Goal: Information Seeking & Learning: Learn about a topic

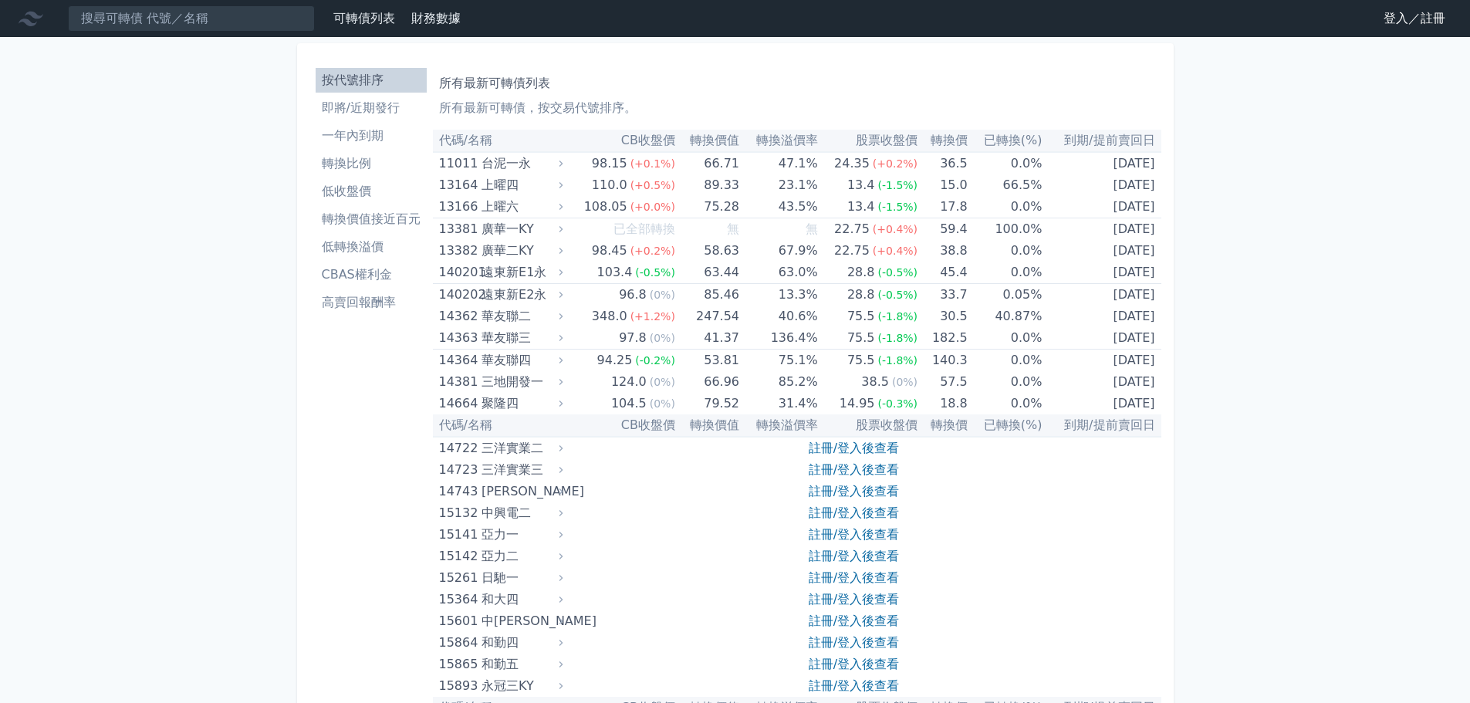
click at [1406, 12] on link "登入／註冊" at bounding box center [1415, 18] width 86 height 25
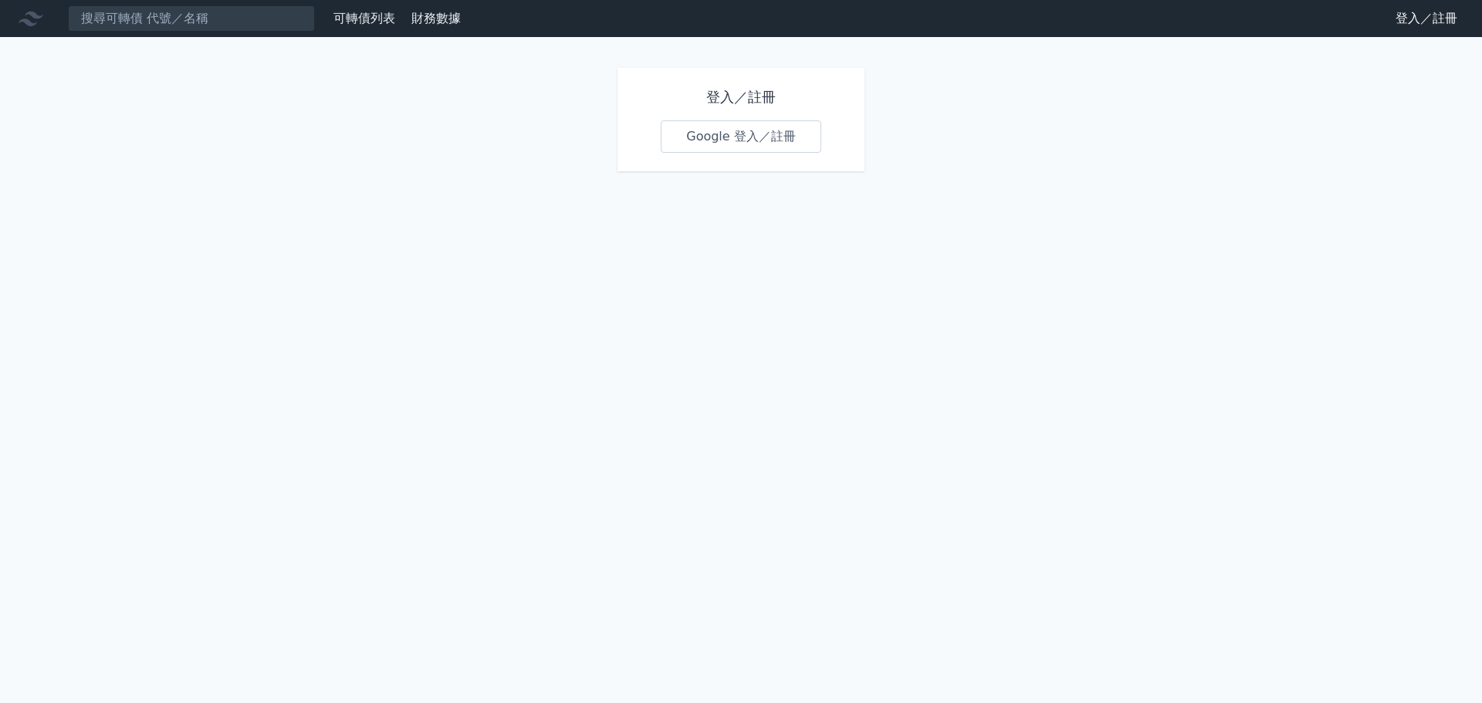
click at [729, 136] on link "Google 登入／註冊" at bounding box center [741, 136] width 161 height 32
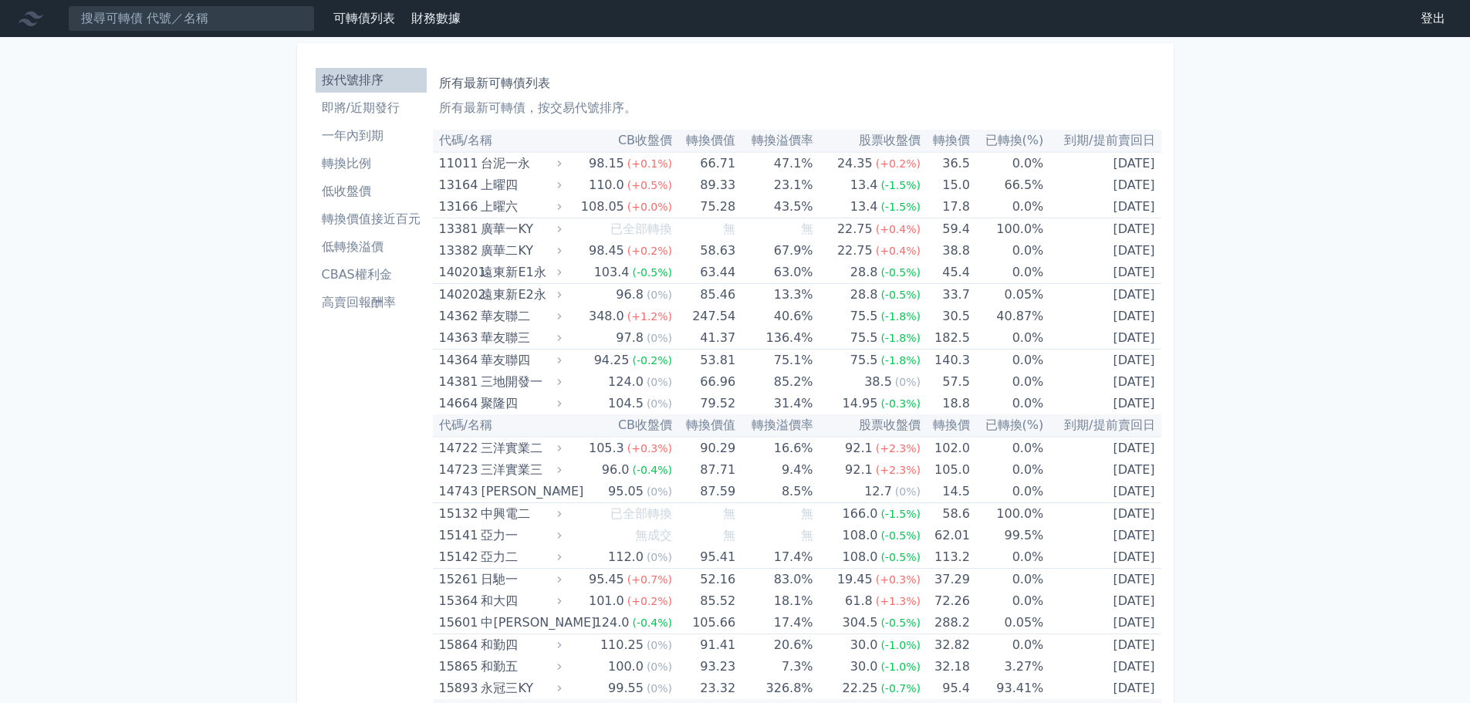
click at [358, 113] on li "即將/近期發行" at bounding box center [371, 108] width 111 height 19
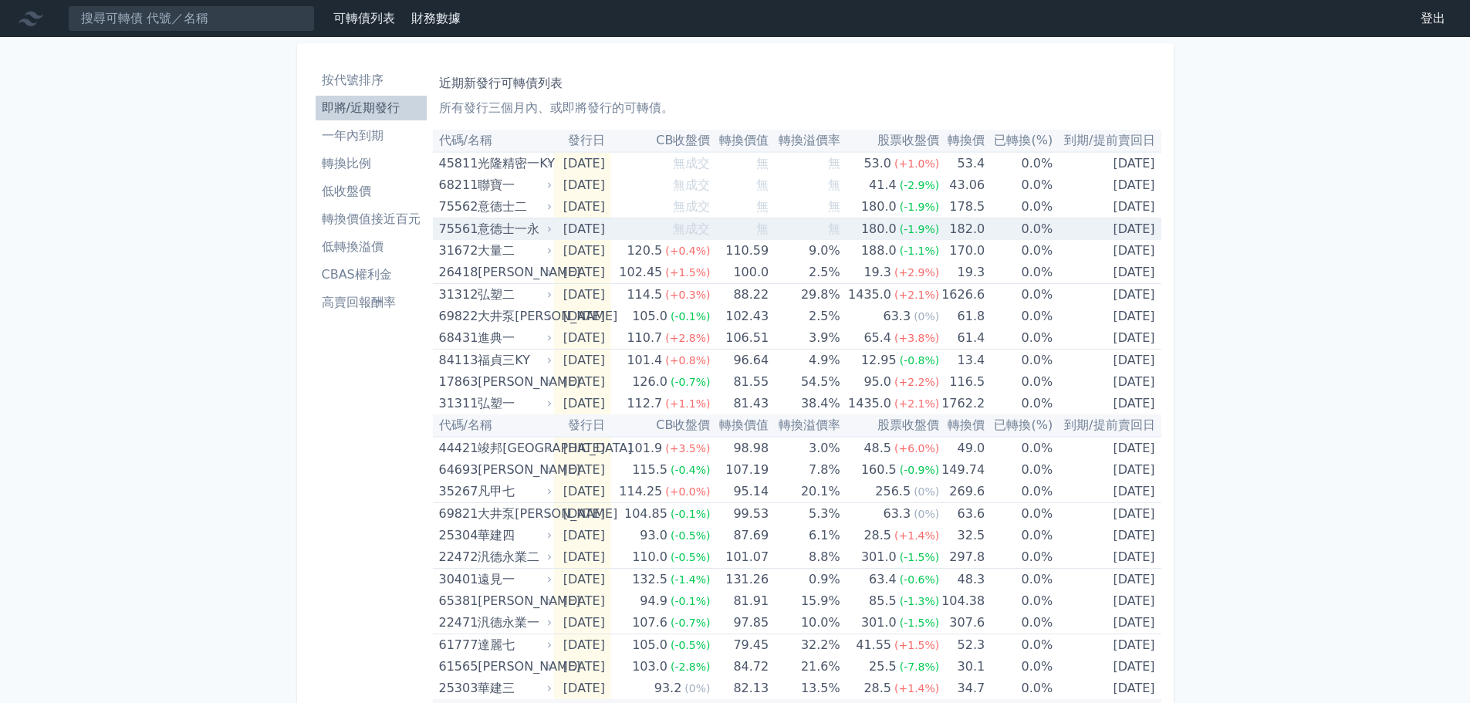
click at [508, 230] on div "意德士一永" at bounding box center [513, 229] width 71 height 22
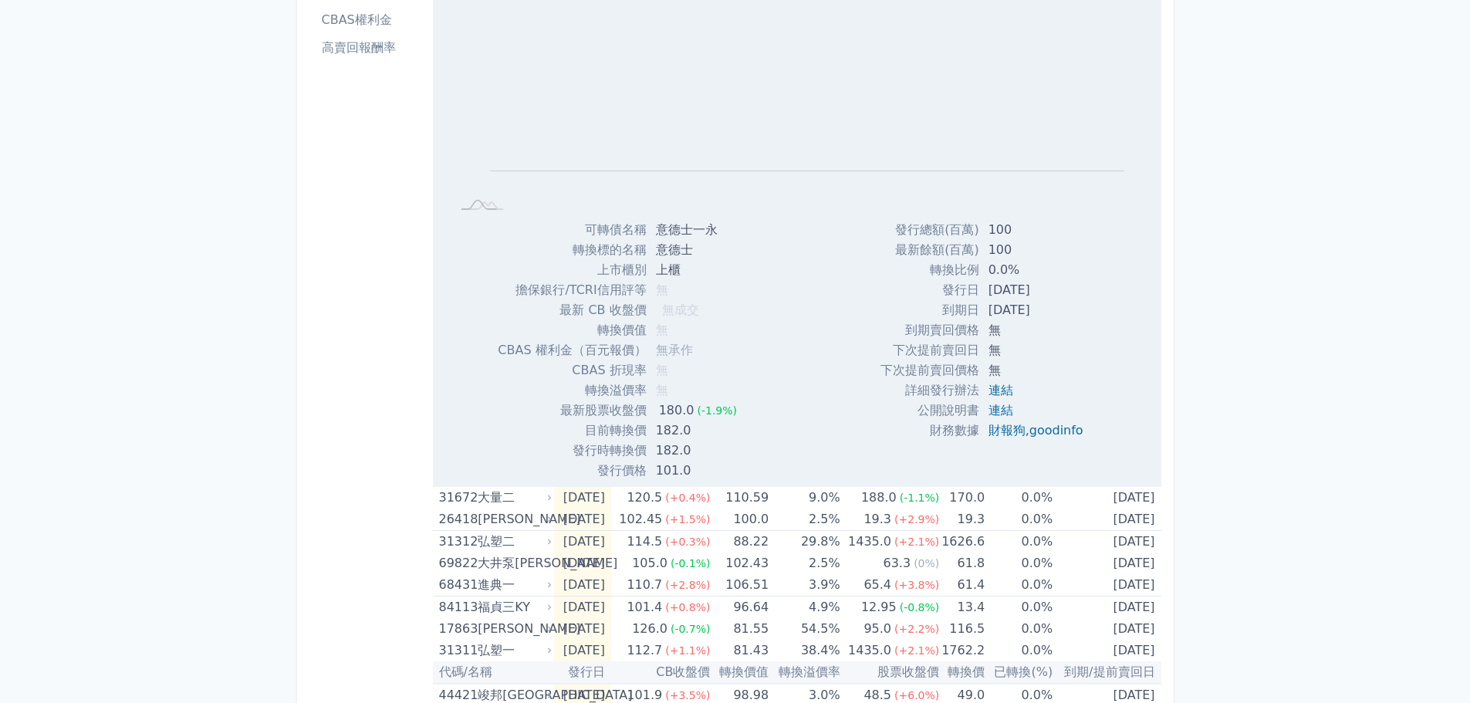
scroll to position [309, 0]
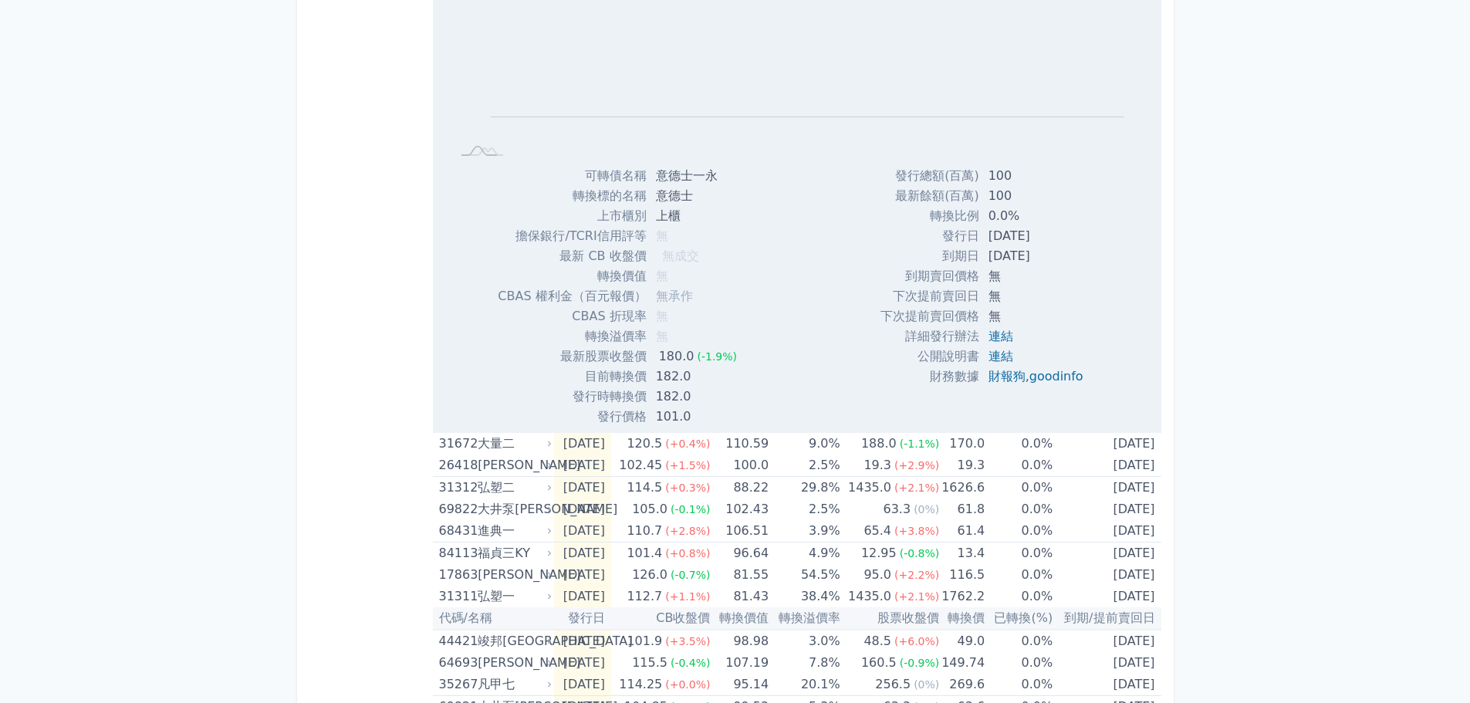
click at [177, 269] on div "可轉債列表 財務數據 可轉債列表 財務數據 登出 登出 按代號排序 即將/近期發行 一年內到期 轉換比例 低收盤價 轉換價值接近百元 低轉換溢價" at bounding box center [735, 479] width 1470 height 1577
click at [218, 431] on div "可轉債列表 財務數據 可轉債列表 財務數據 登出 登出 按代號排序 即將/近期發行 一年內到期 轉換比例 低收盤價 轉換價值接近百元 低轉換溢價" at bounding box center [735, 479] width 1470 height 1577
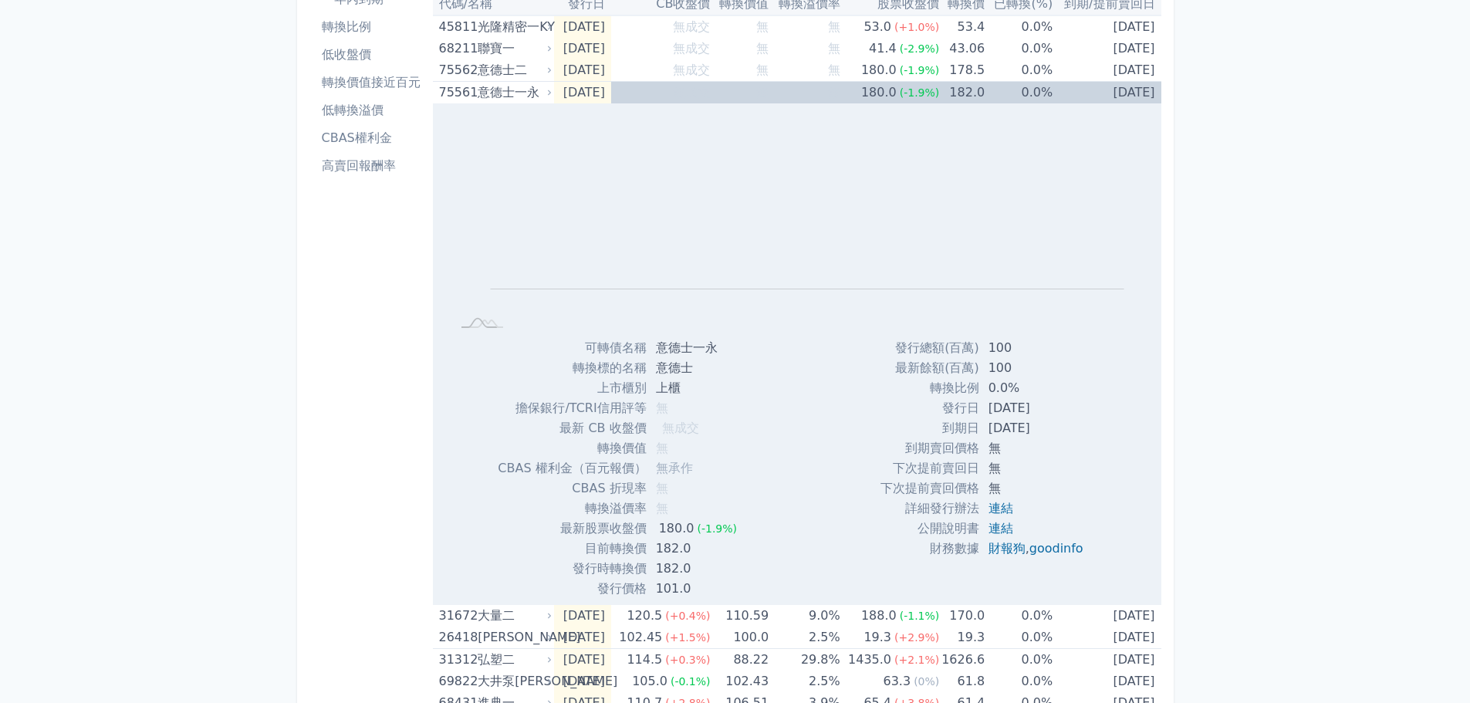
scroll to position [0, 0]
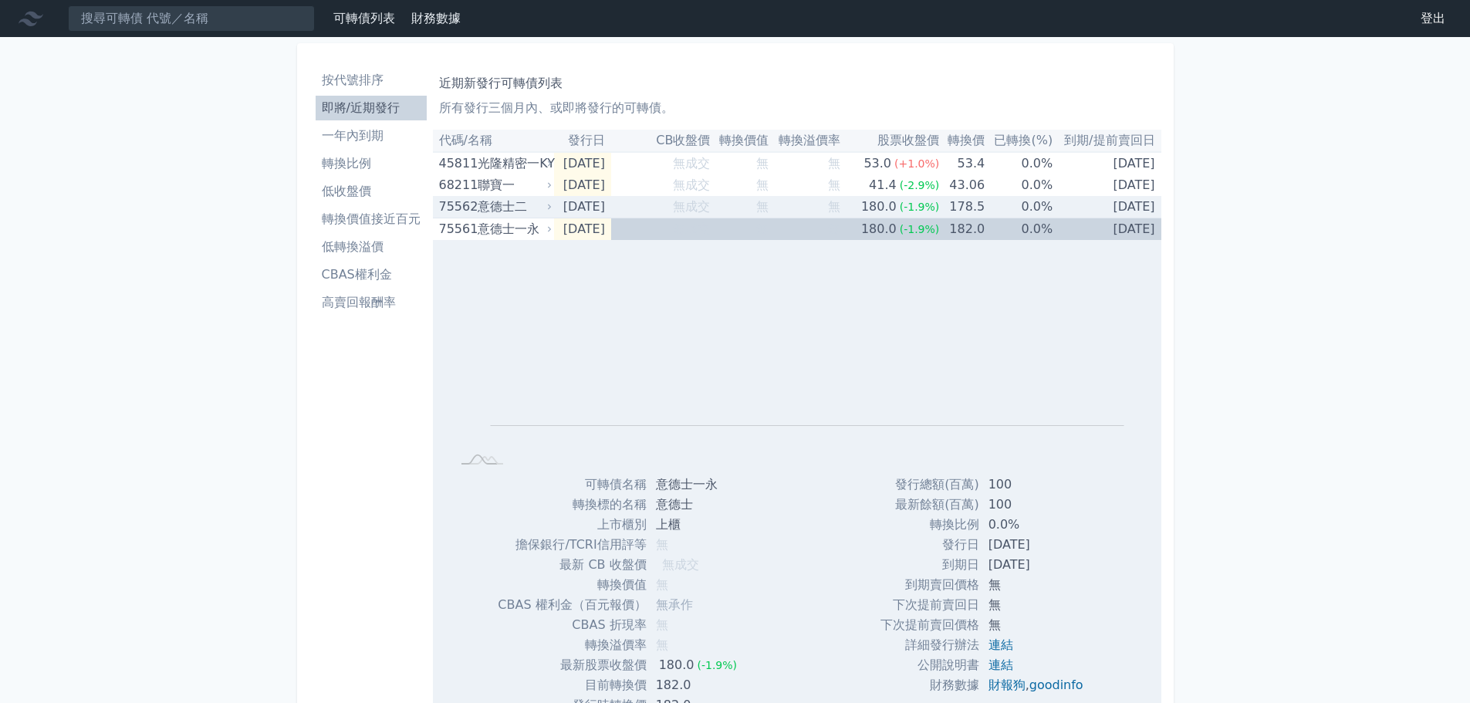
click at [506, 209] on div "意德士二" at bounding box center [513, 207] width 71 height 22
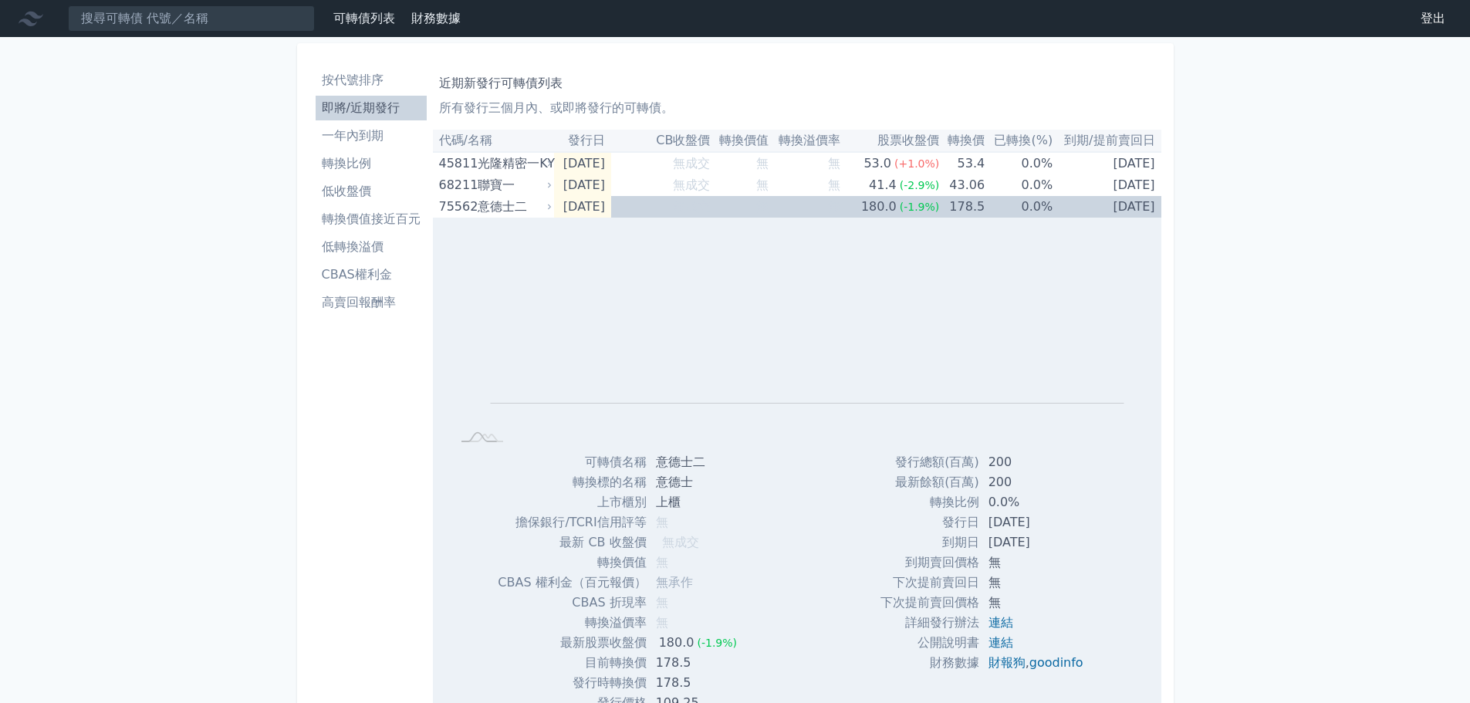
drag, startPoint x: 232, startPoint y: 278, endPoint x: 383, endPoint y: 152, distance: 196.8
click at [373, 112] on li "即將/近期發行" at bounding box center [371, 108] width 111 height 19
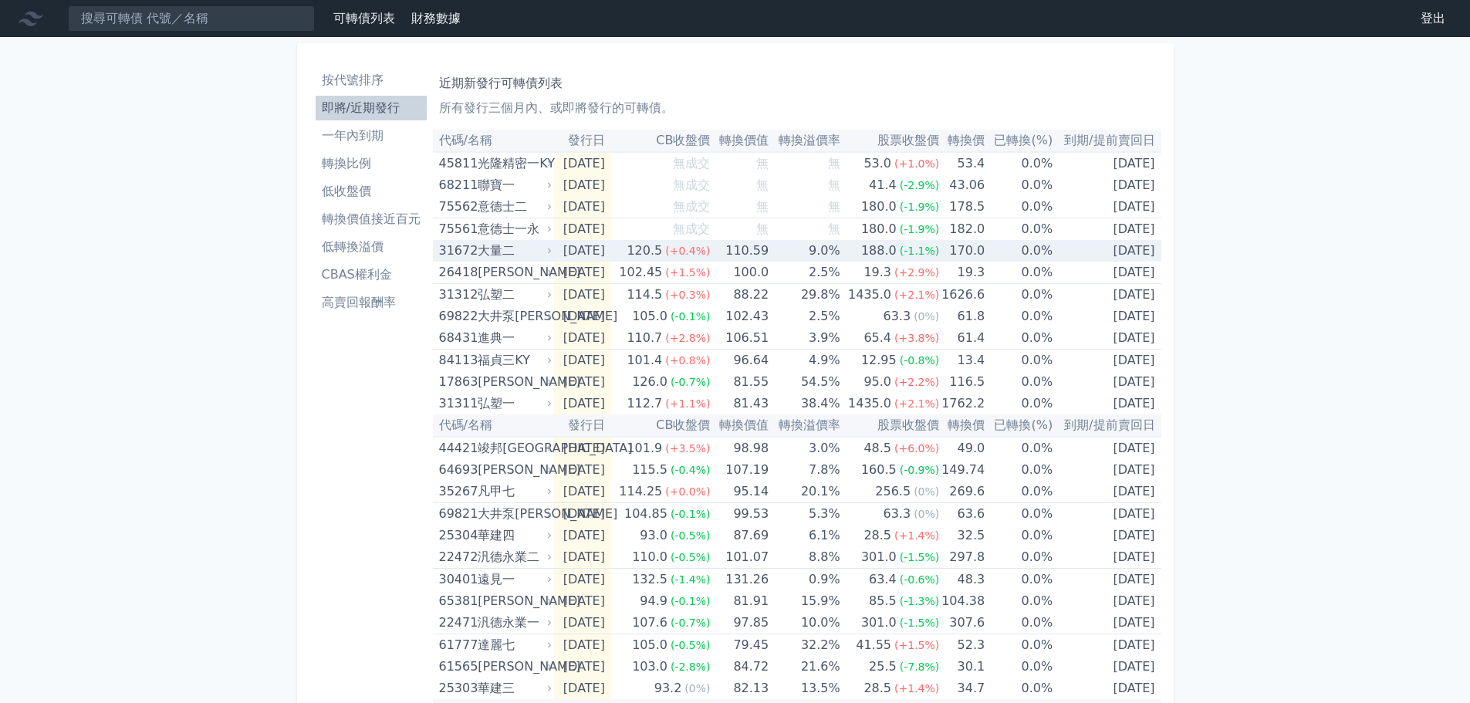
click at [504, 246] on div "大量二" at bounding box center [513, 251] width 71 height 22
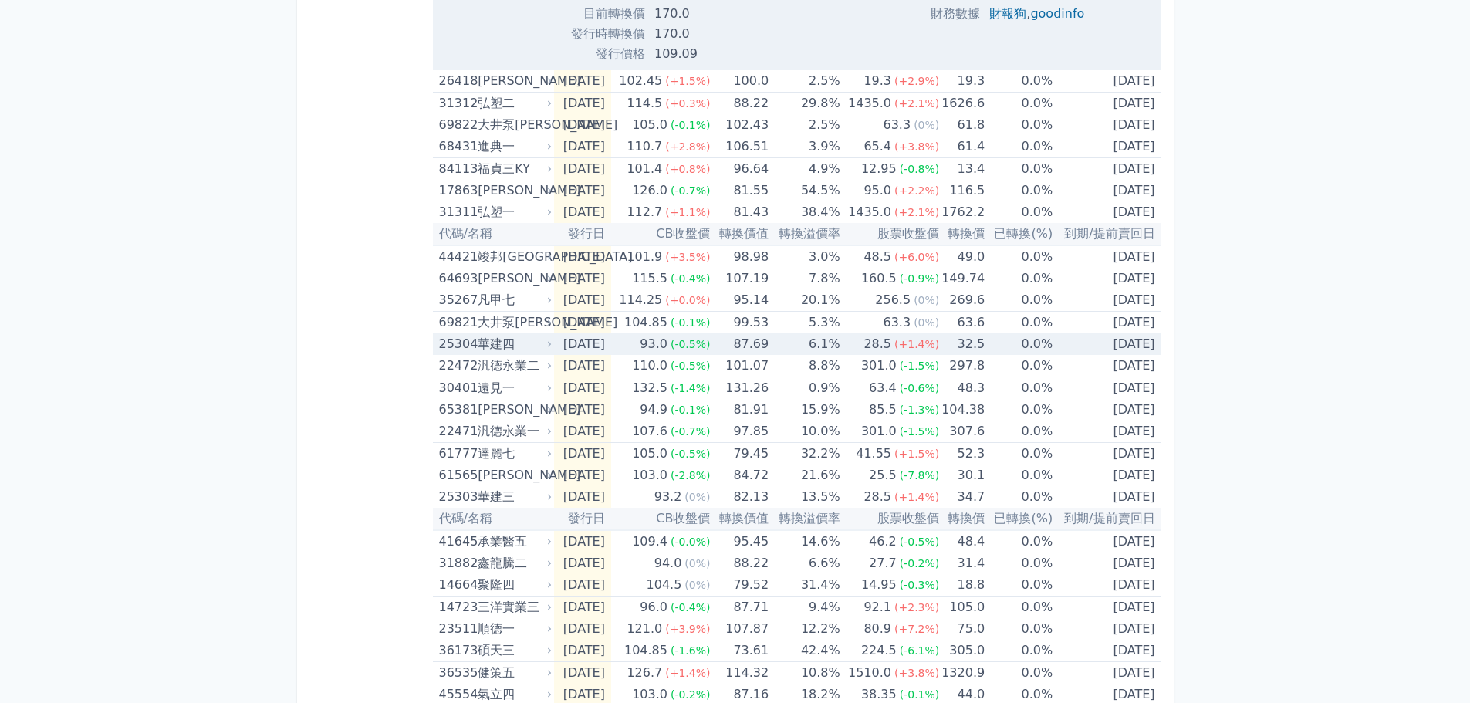
scroll to position [695, 0]
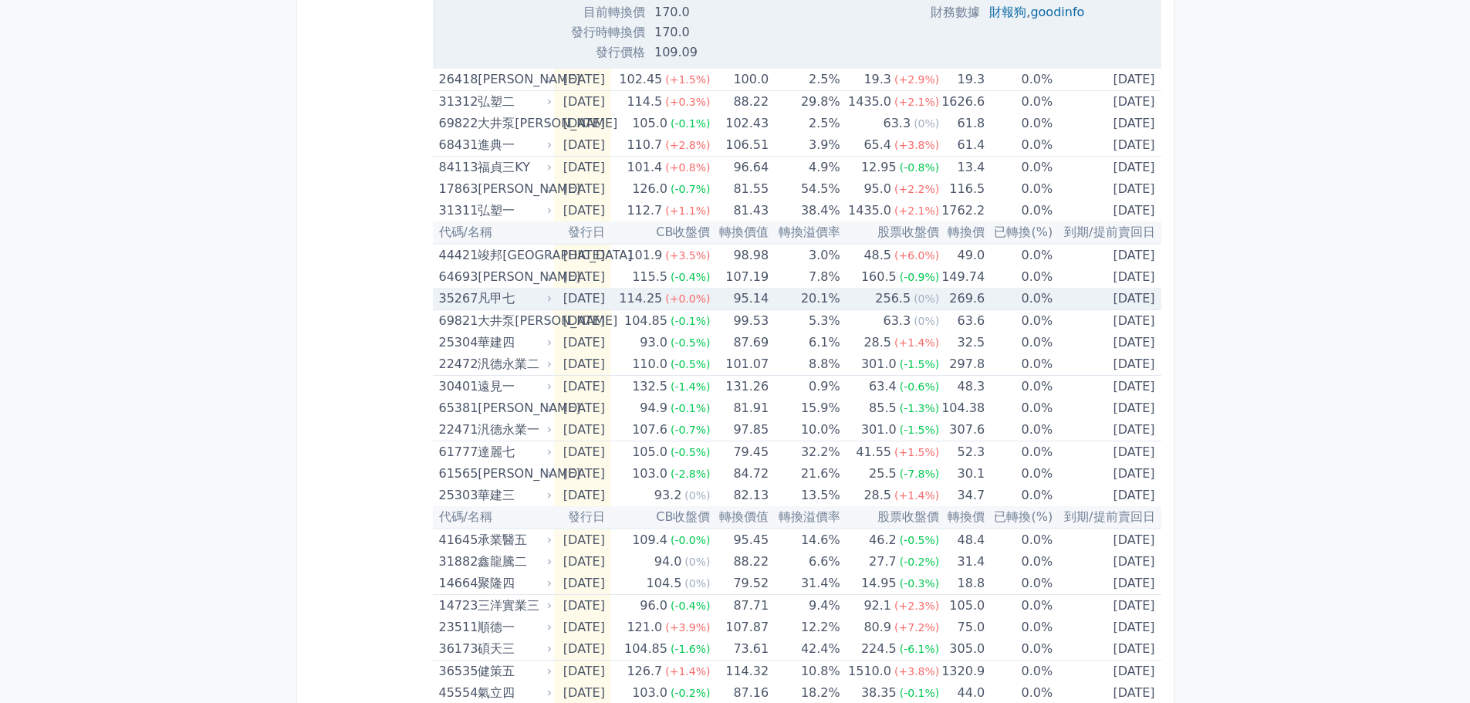
click at [497, 293] on div "凡甲七" at bounding box center [513, 299] width 71 height 22
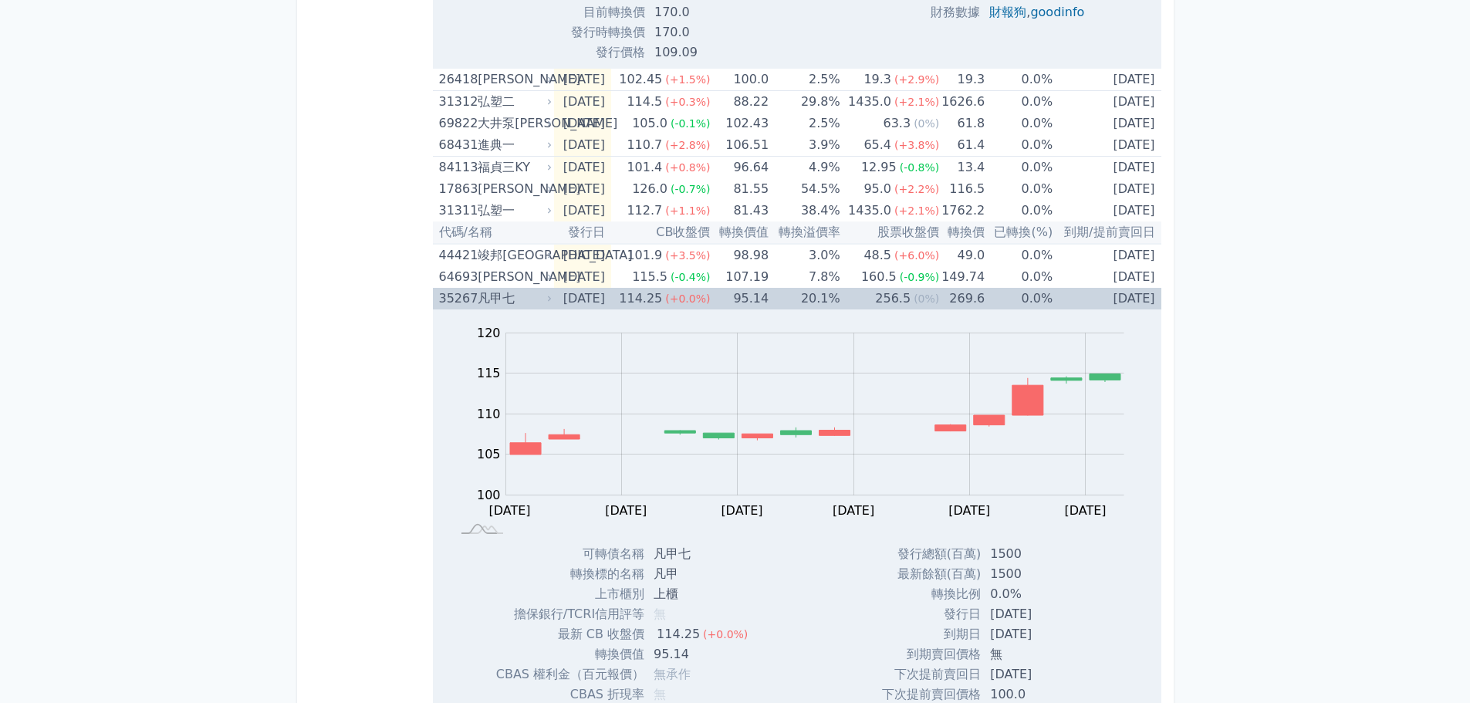
click at [491, 292] on div "凡甲七" at bounding box center [513, 299] width 71 height 22
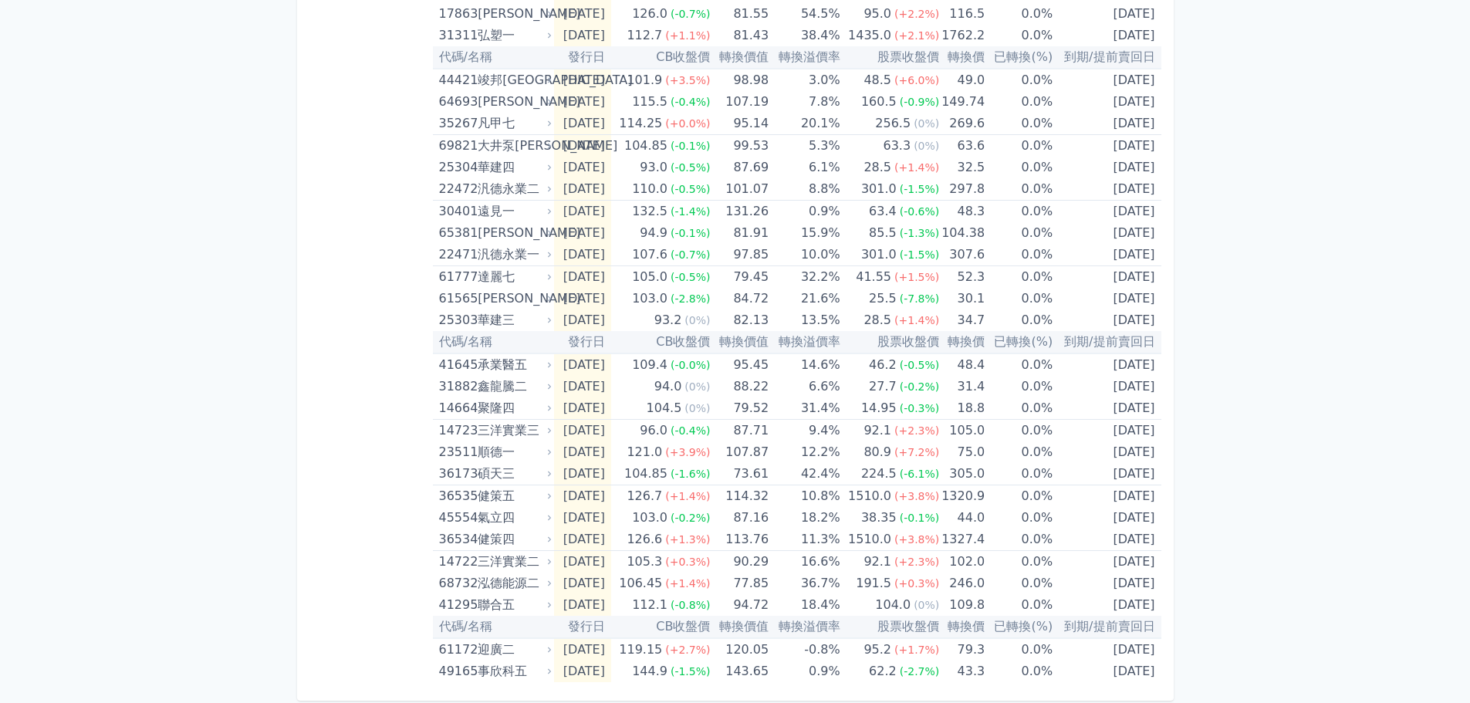
scroll to position [874, 0]
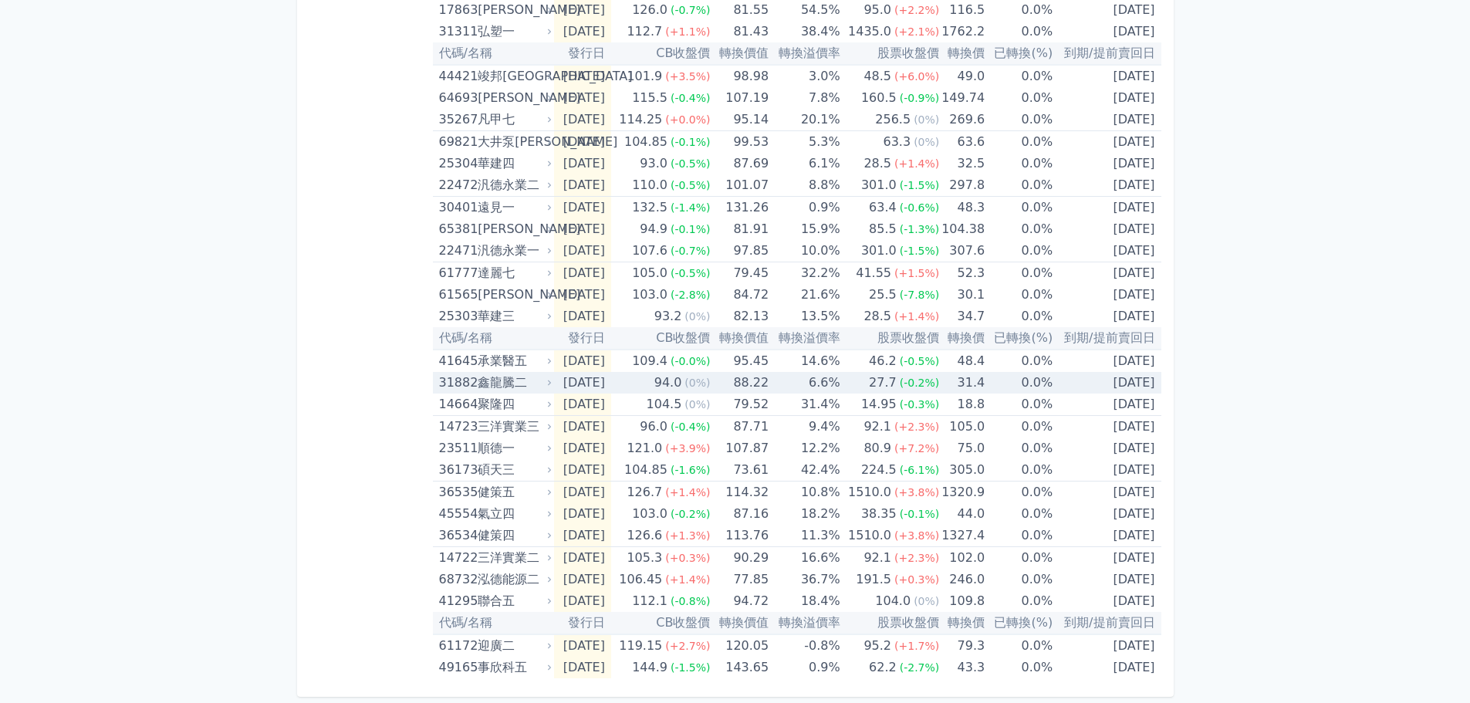
click at [496, 381] on div "鑫龍騰二" at bounding box center [513, 383] width 71 height 22
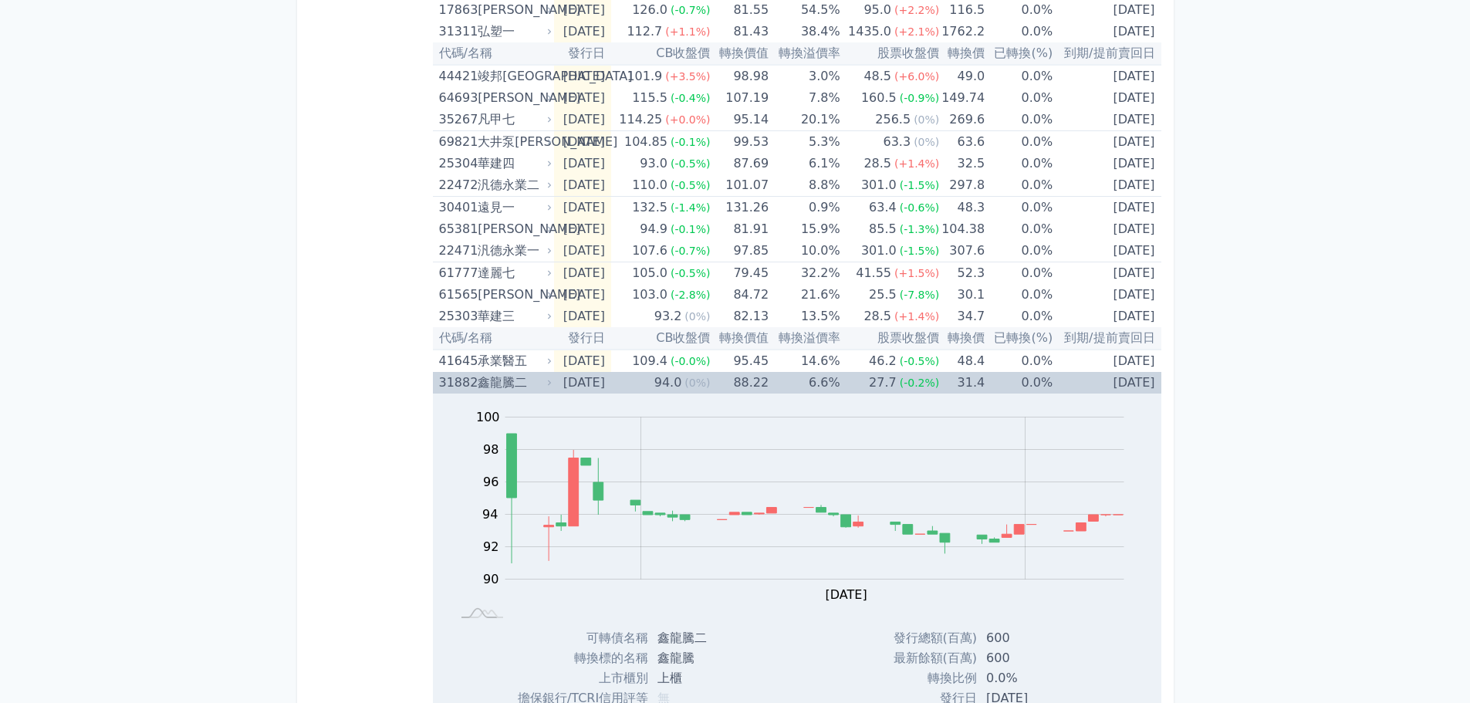
click at [496, 381] on div "鑫龍騰二" at bounding box center [513, 383] width 71 height 22
